Goal: Navigation & Orientation: Find specific page/section

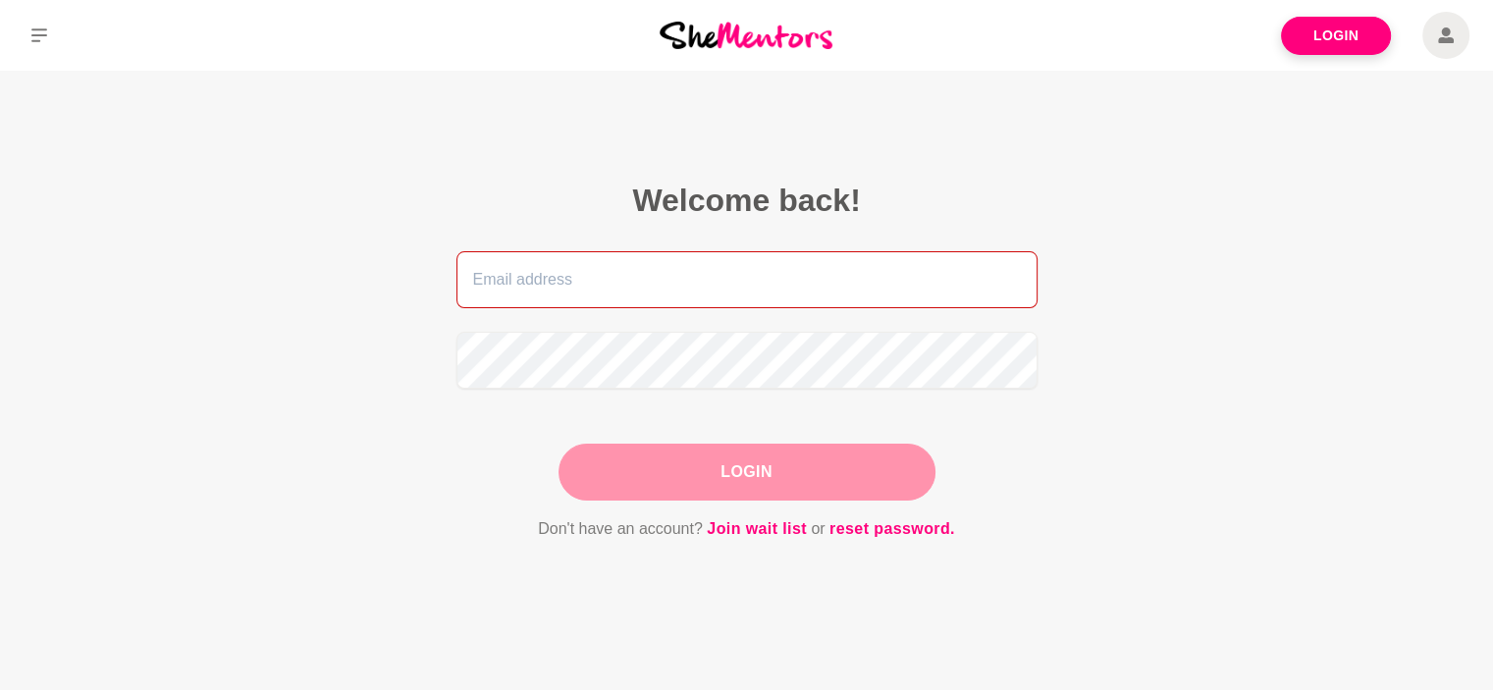
click at [640, 261] on input "email" at bounding box center [746, 279] width 581 height 57
type input "[PERSON_NAME][EMAIL_ADDRESS][DOMAIN_NAME][PERSON_NAME]"
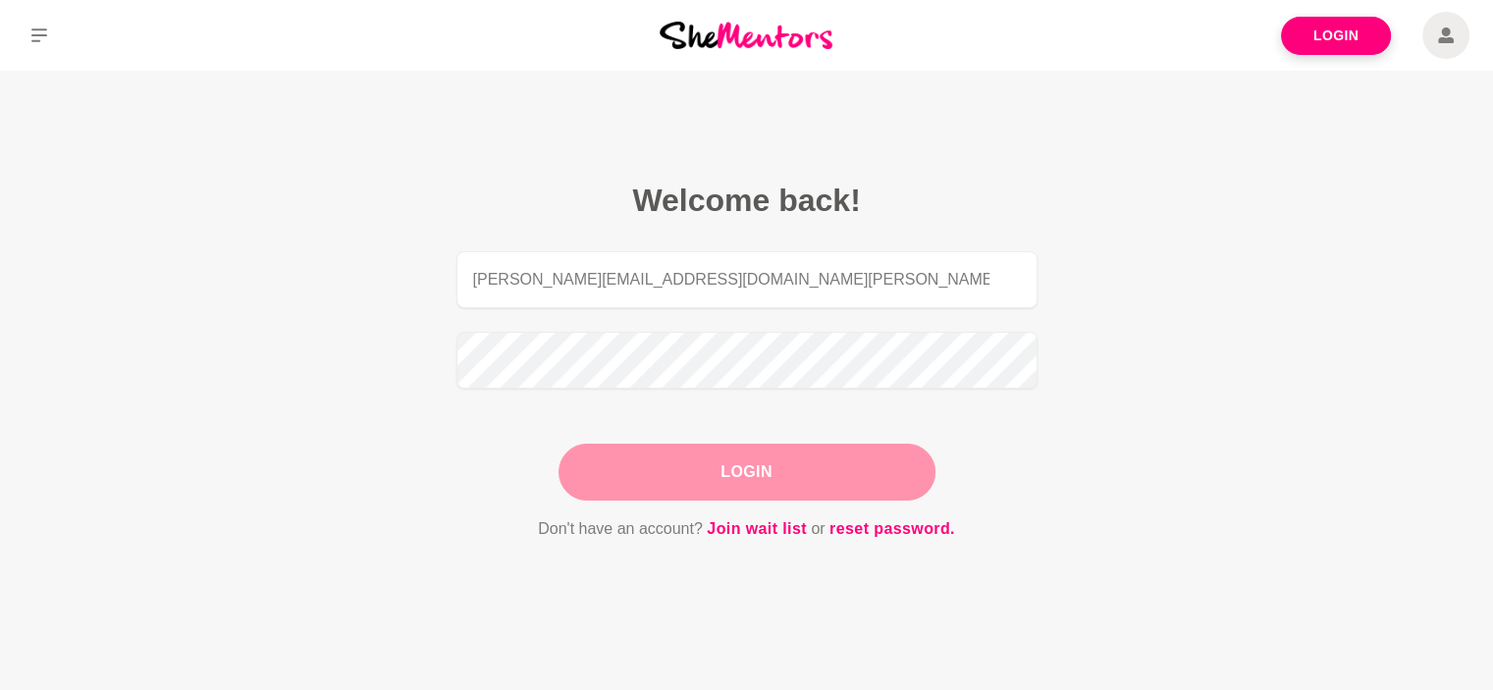
click at [697, 466] on button "Login" at bounding box center [746, 472] width 377 height 57
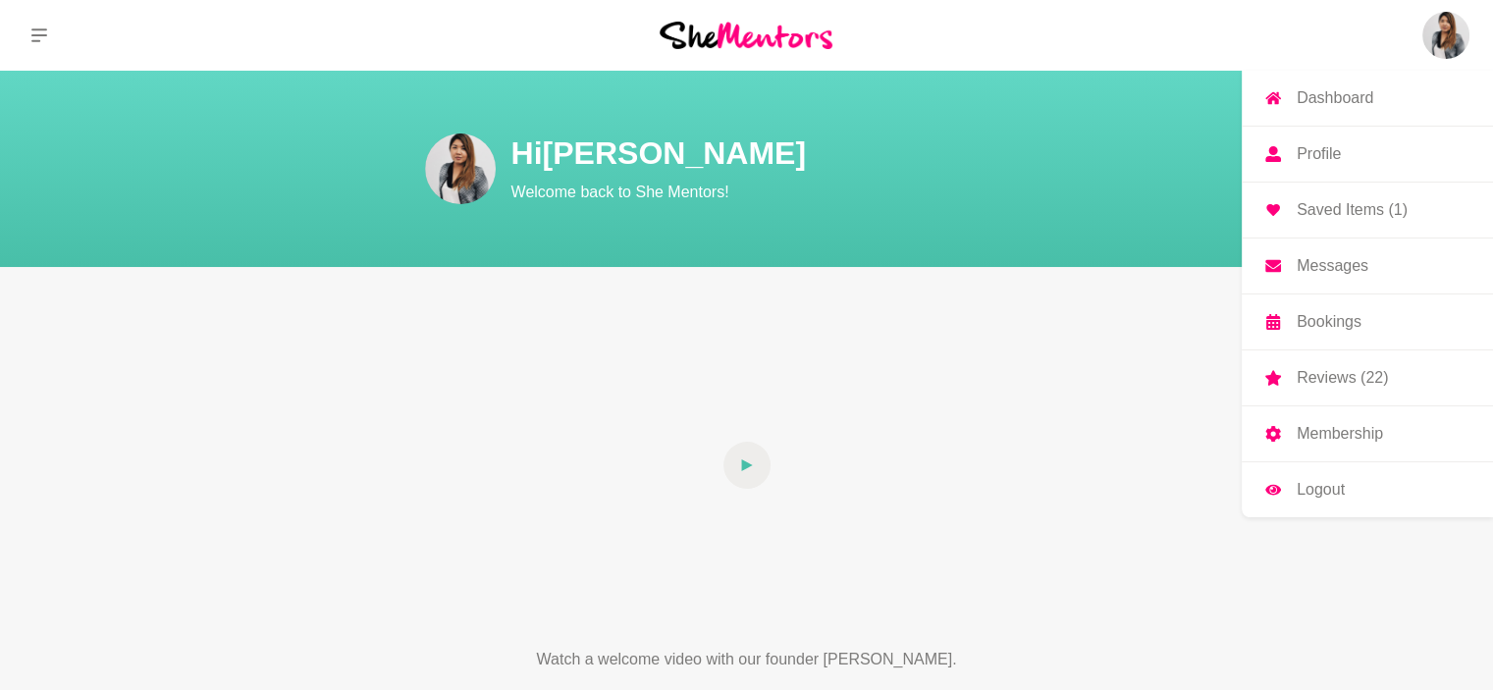
click at [1447, 14] on img at bounding box center [1445, 35] width 47 height 47
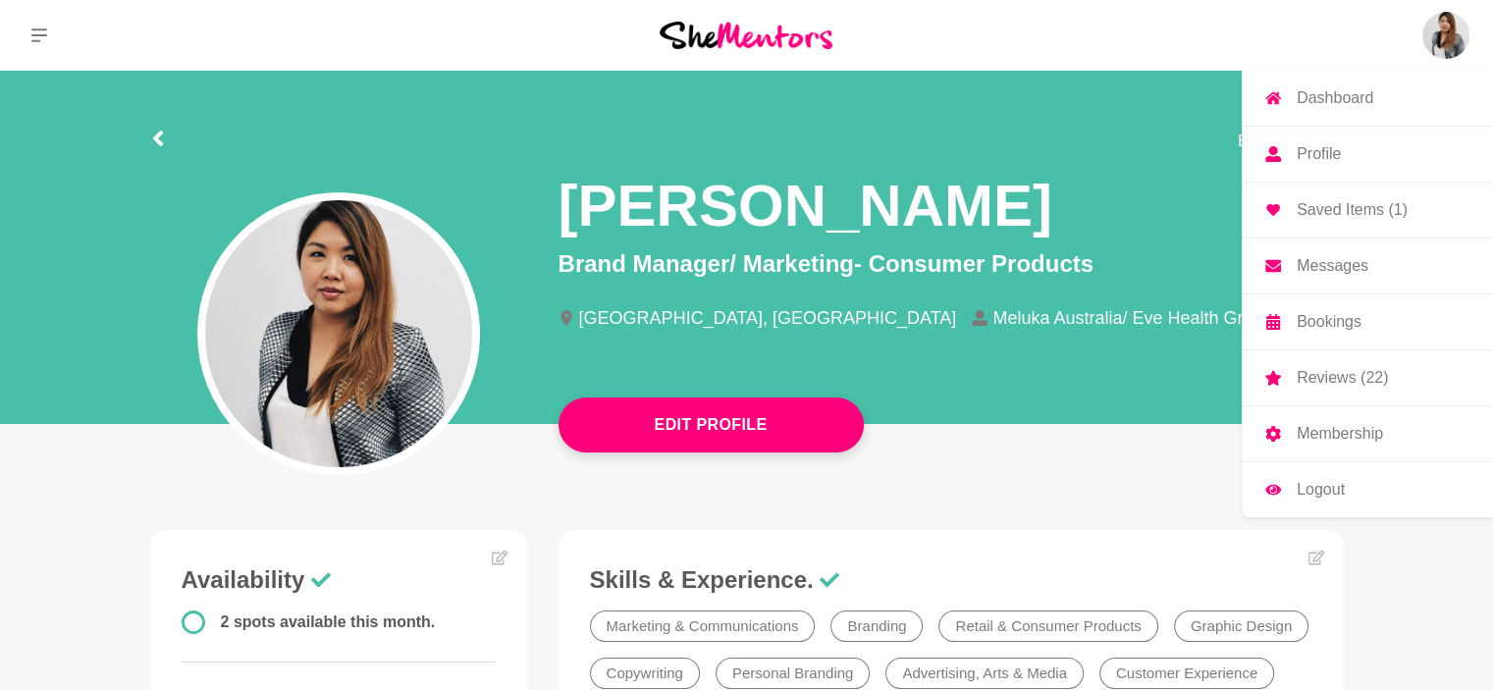
click at [1406, 390] on link "Reviews (22)" at bounding box center [1367, 377] width 251 height 55
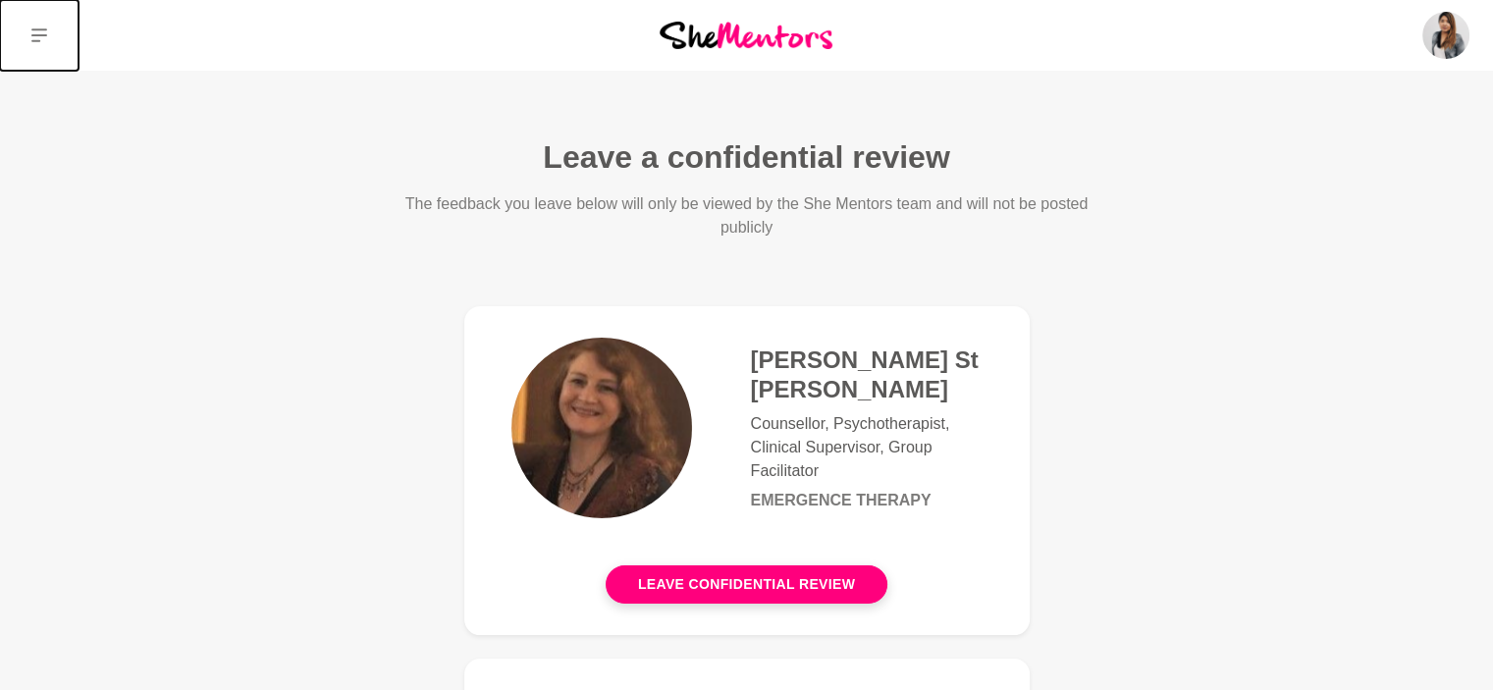
click at [45, 38] on icon at bounding box center [39, 35] width 16 height 16
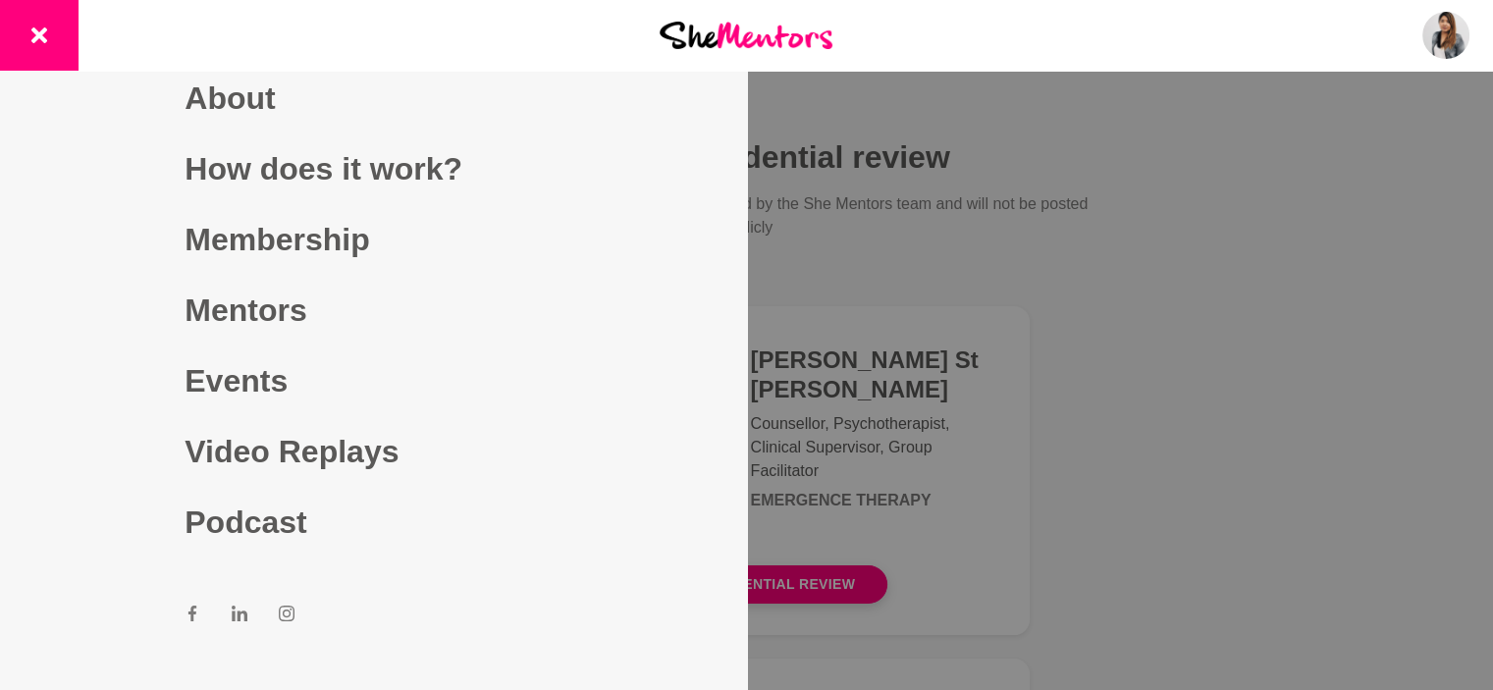
click at [188, 613] on icon at bounding box center [192, 613] width 8 height 16
